Goal: Information Seeking & Learning: Check status

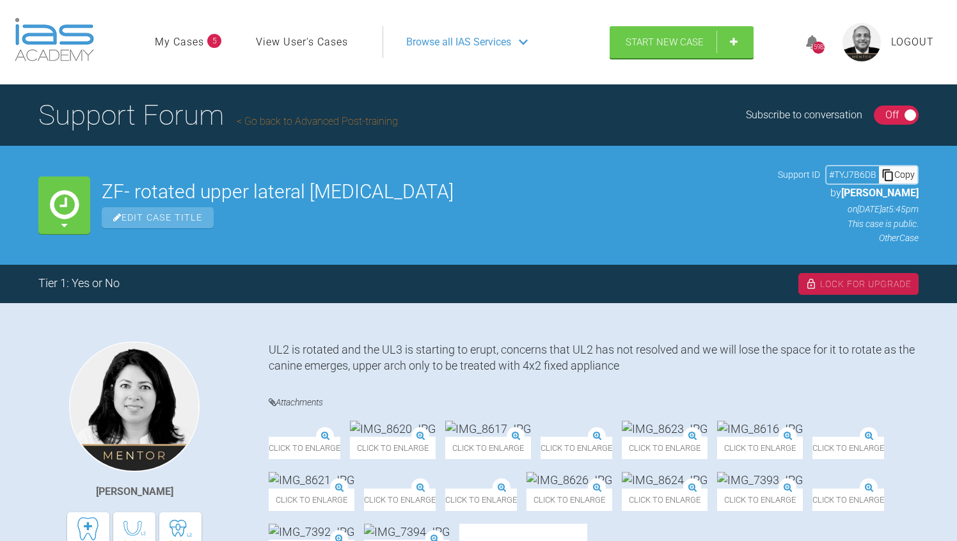
click at [878, 116] on div "On Off" at bounding box center [895, 115] width 45 height 19
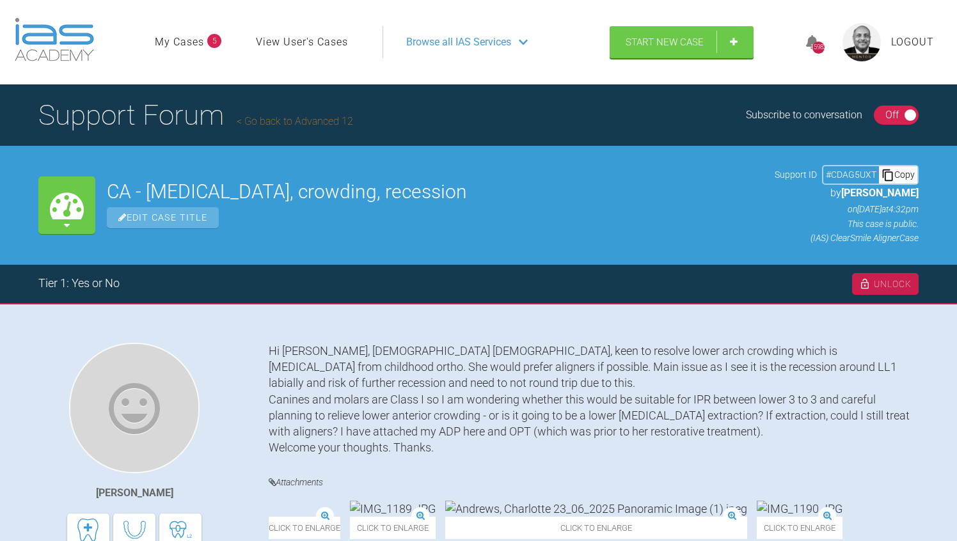
click at [886, 107] on div "Off" at bounding box center [891, 115] width 13 height 17
